Goal: Go to known website: Access a specific website the user already knows

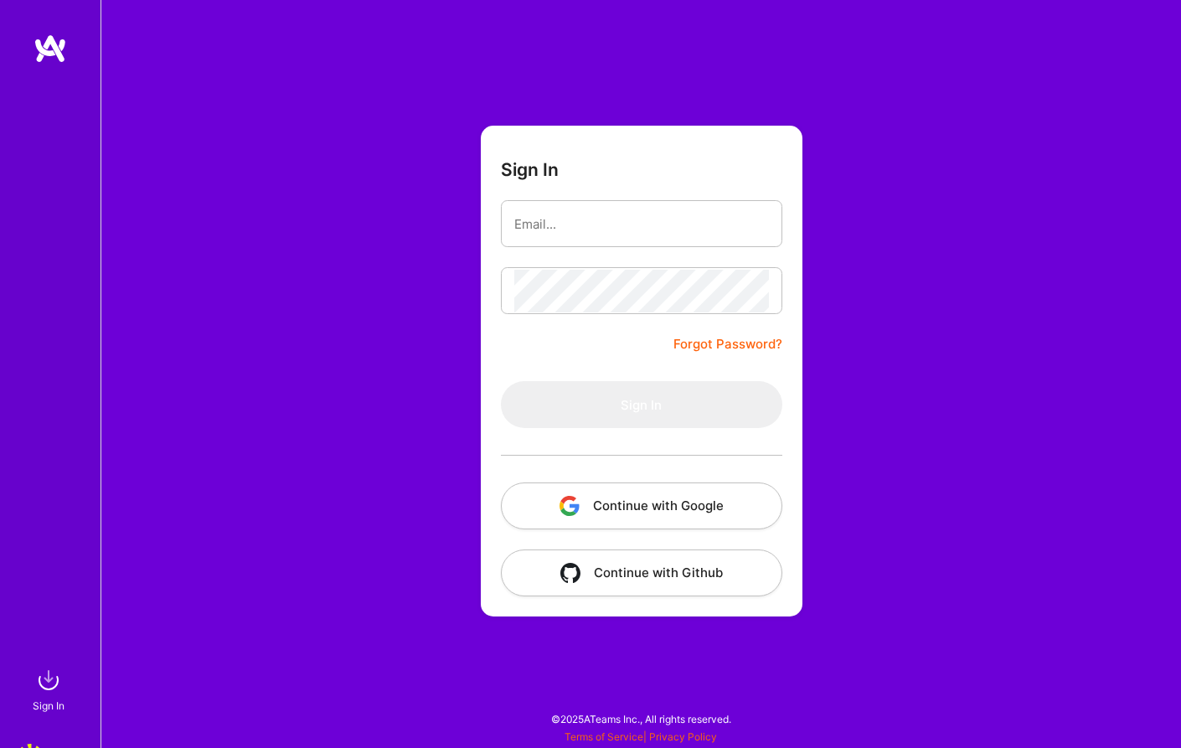
click at [46, 37] on img at bounding box center [51, 49] width 34 height 30
click at [50, 60] on img at bounding box center [51, 49] width 34 height 30
click at [52, 53] on img at bounding box center [51, 49] width 34 height 30
